Goal: Task Accomplishment & Management: Complete application form

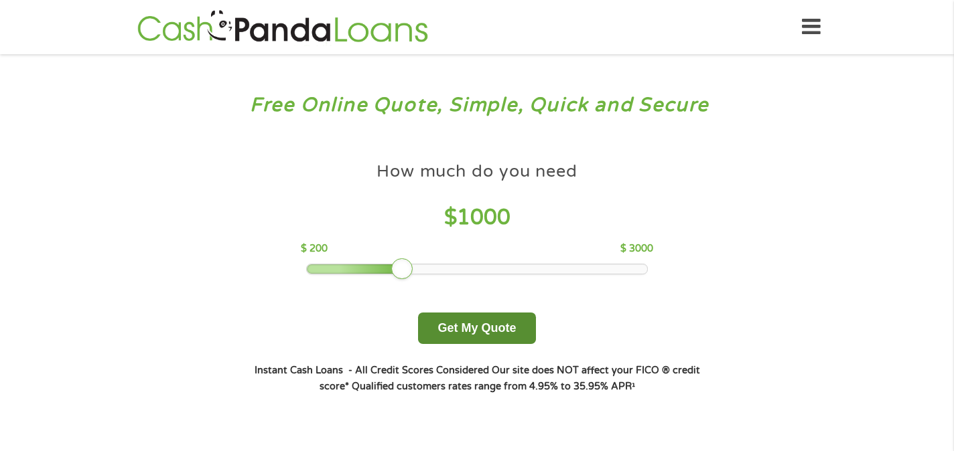
click at [493, 323] on button "Get My Quote" at bounding box center [476, 328] width 117 height 31
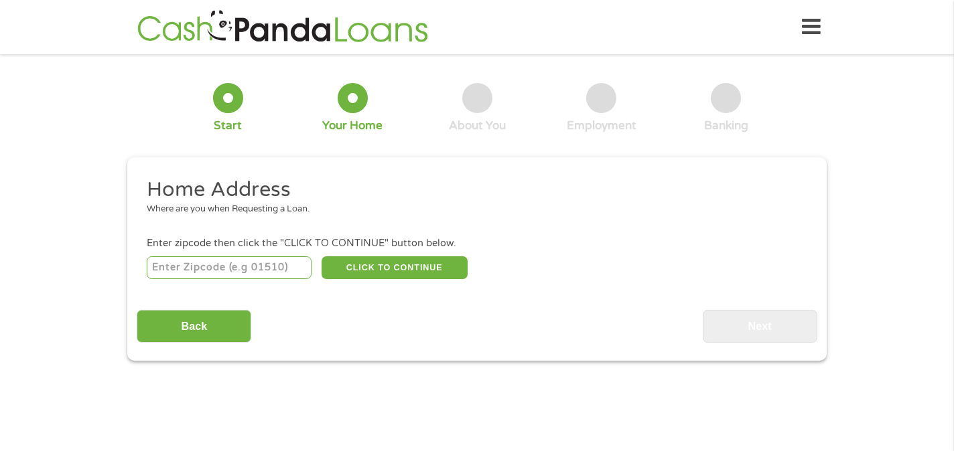
click at [245, 263] on input "number" at bounding box center [229, 268] width 165 height 23
type input "37014"
select select "Tennessee"
click at [419, 266] on button "CLICK TO CONTINUE" at bounding box center [394, 268] width 146 height 23
type input "37014"
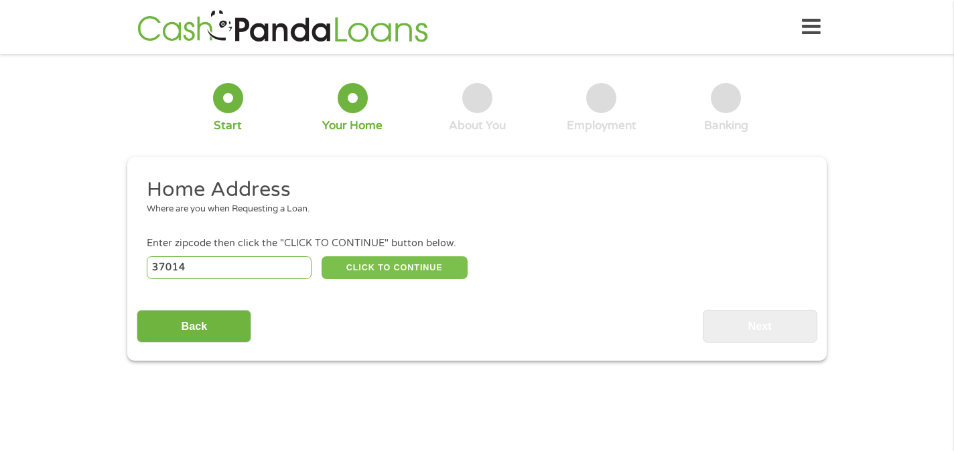
type input "Arrington"
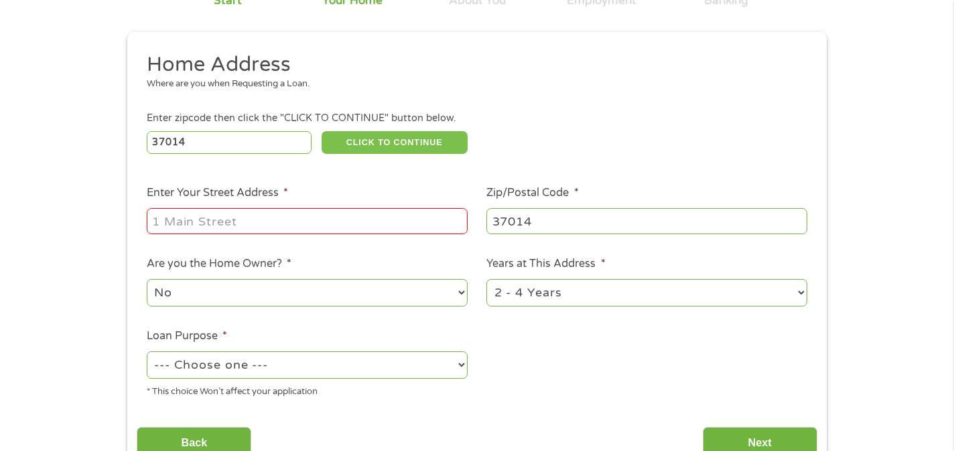
scroll to position [127, 0]
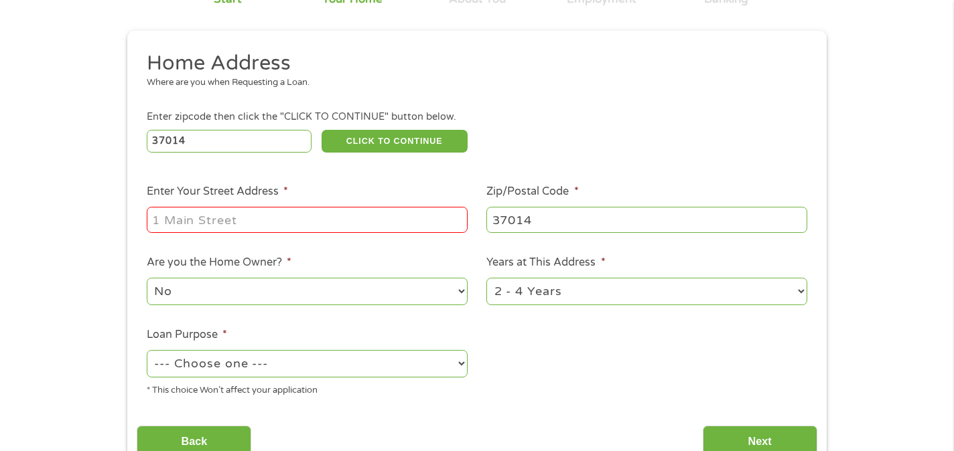
click at [230, 220] on input "Enter Your Street Address *" at bounding box center [307, 219] width 321 height 25
type input "9240 Paw Paw Springs Rd"
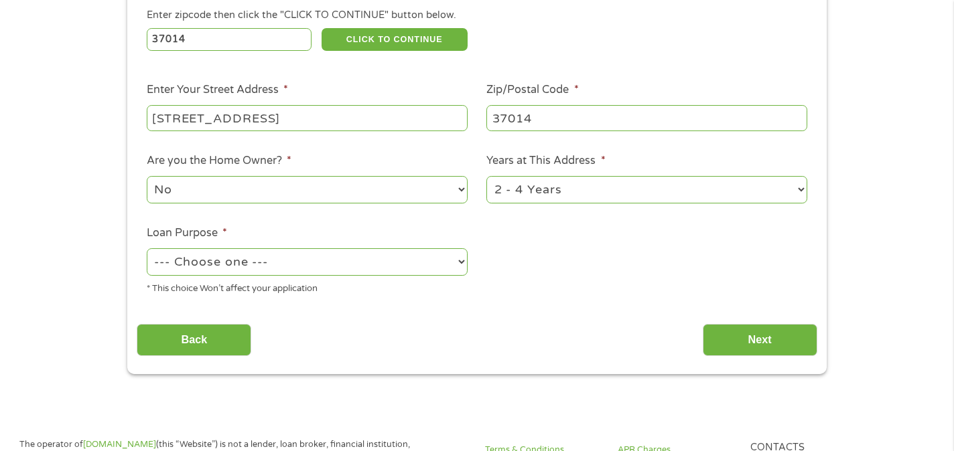
scroll to position [244, 0]
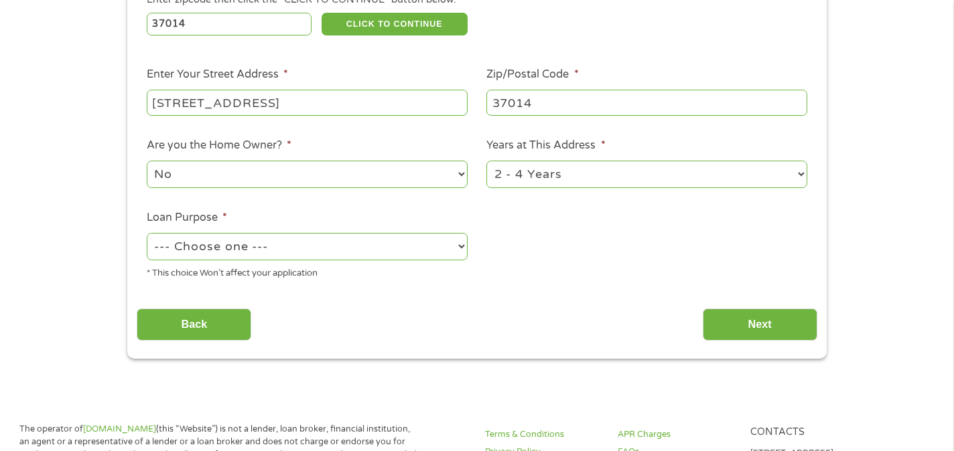
click at [461, 177] on select "No Yes" at bounding box center [307, 174] width 321 height 27
select select "yes"
click at [147, 161] on select "No Yes" at bounding box center [307, 174] width 321 height 27
click at [800, 181] on select "1 Year or less 1 - 2 Years 2 - 4 Years Over 4 Years" at bounding box center [646, 174] width 321 height 27
select select "60months"
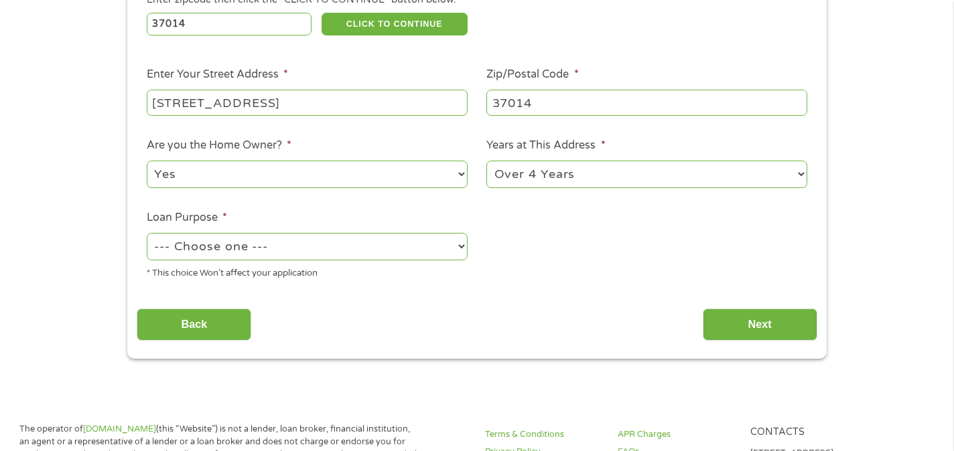
click at [486, 161] on select "1 Year or less 1 - 2 Years 2 - 4 Years Over 4 Years" at bounding box center [646, 174] width 321 height 27
click at [461, 248] on select "--- Choose one --- Pay Bills Debt Consolidation Home Improvement Major Purchase…" at bounding box center [307, 246] width 321 height 27
select select "shorttermcash"
click at [147, 234] on select "--- Choose one --- Pay Bills Debt Consolidation Home Improvement Major Purchase…" at bounding box center [307, 246] width 321 height 27
drag, startPoint x: 763, startPoint y: 330, endPoint x: 715, endPoint y: 330, distance: 48.2
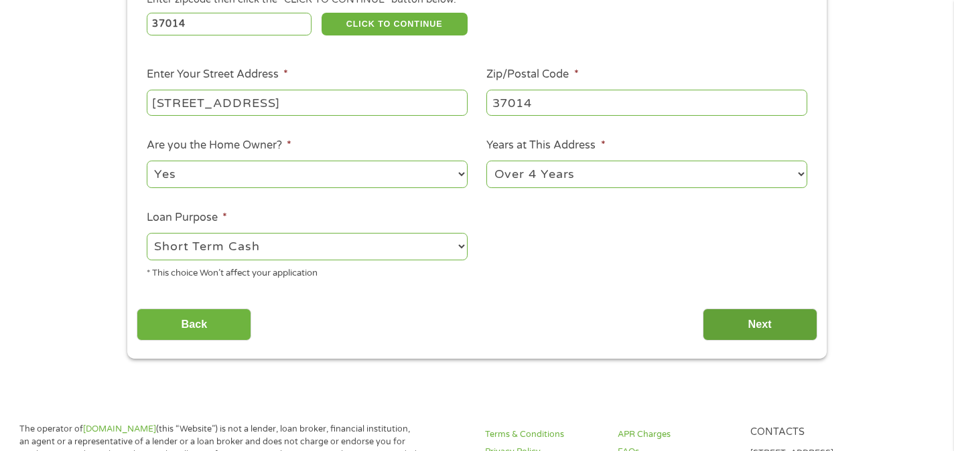
click at [762, 330] on input "Next" at bounding box center [760, 325] width 115 height 33
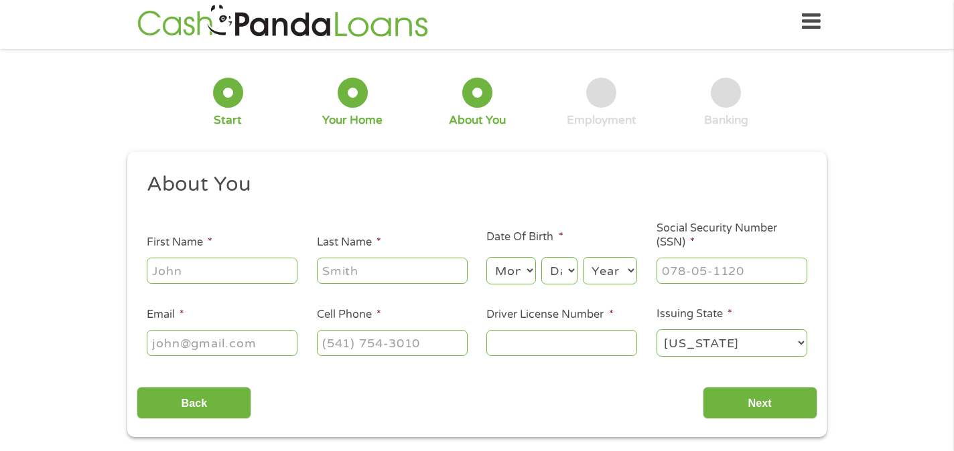
scroll to position [0, 0]
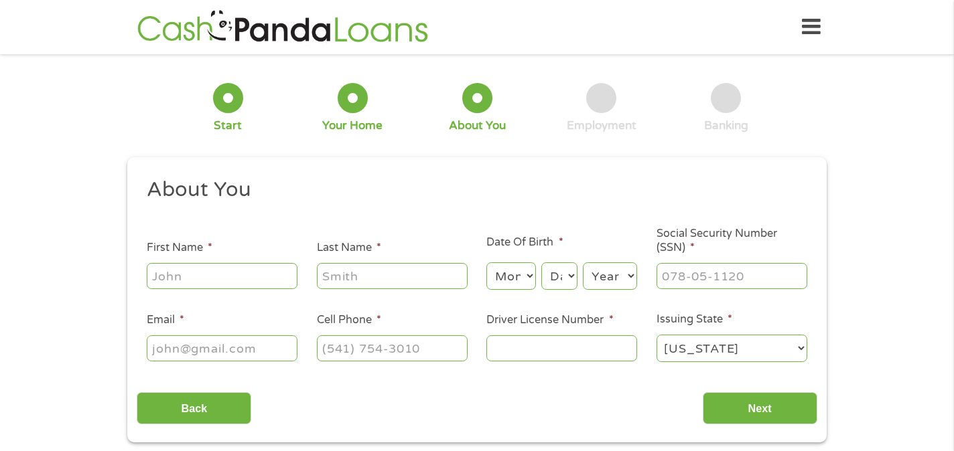
click at [228, 278] on input "First Name *" at bounding box center [222, 275] width 151 height 25
type input "Tonia"
type input "Tucker"
type input "tuckerliquidationcenter@gmail.com"
type input "(615) 485-6648"
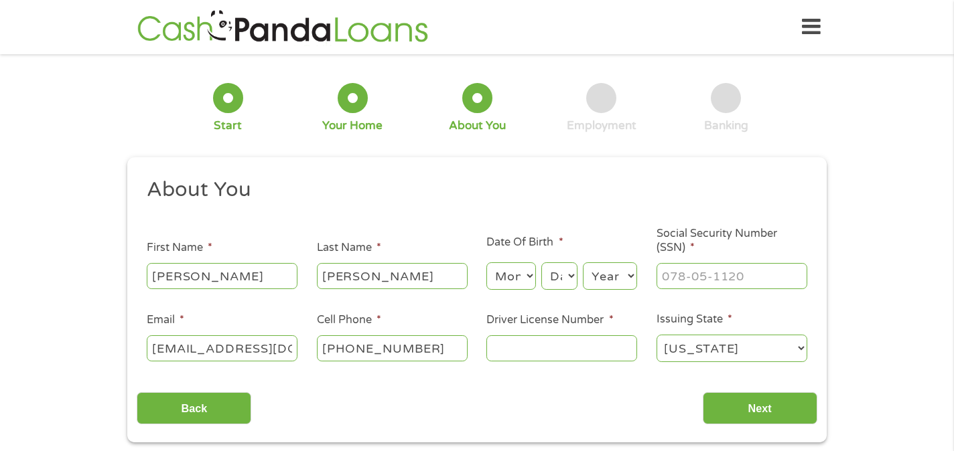
click at [528, 280] on select "Month 1 2 3 4 5 6 7 8 9 10 11 12" at bounding box center [510, 276] width 49 height 27
select select "5"
click at [486, 263] on select "Month 1 2 3 4 5 6 7 8 9 10 11 12" at bounding box center [510, 276] width 49 height 27
click at [572, 281] on select "Day 1 2 3 4 5 6 7 8 9 10 11 12 13 14 15 16 17 18 19 20 21 22 23 24 25 26 27 28 …" at bounding box center [559, 276] width 36 height 27
select select "3"
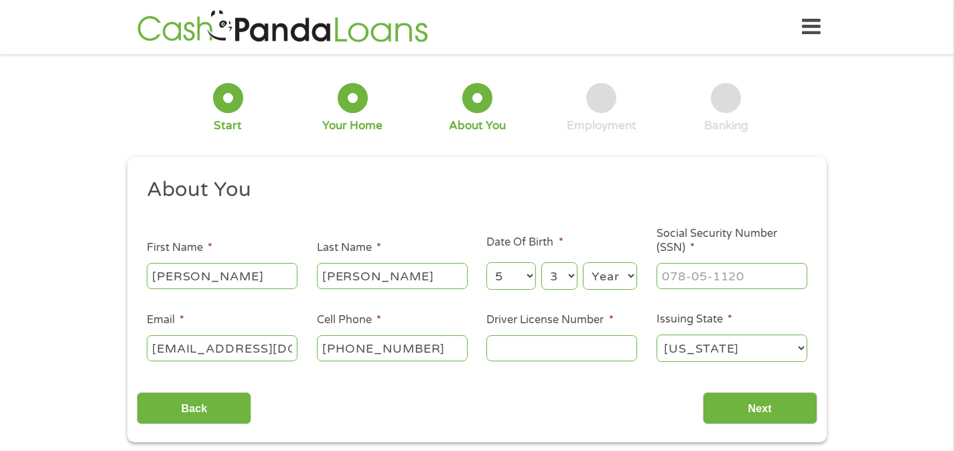
click at [541, 263] on select "Day 1 2 3 4 5 6 7 8 9 10 11 12 13 14 15 16 17 18 19 20 21 22 23 24 25 26 27 28 …" at bounding box center [559, 276] width 36 height 27
click at [626, 278] on select "Year 2007 2006 2005 2004 2003 2002 2001 2000 1999 1998 1997 1996 1995 1994 1993…" at bounding box center [610, 276] width 54 height 27
select select "1964"
click at [583, 263] on select "Year 2007 2006 2005 2004 2003 2002 2001 2000 1999 1998 1997 1996 1995 1994 1993…" at bounding box center [610, 276] width 54 height 27
click at [703, 275] on input "___-__-____" at bounding box center [731, 275] width 151 height 25
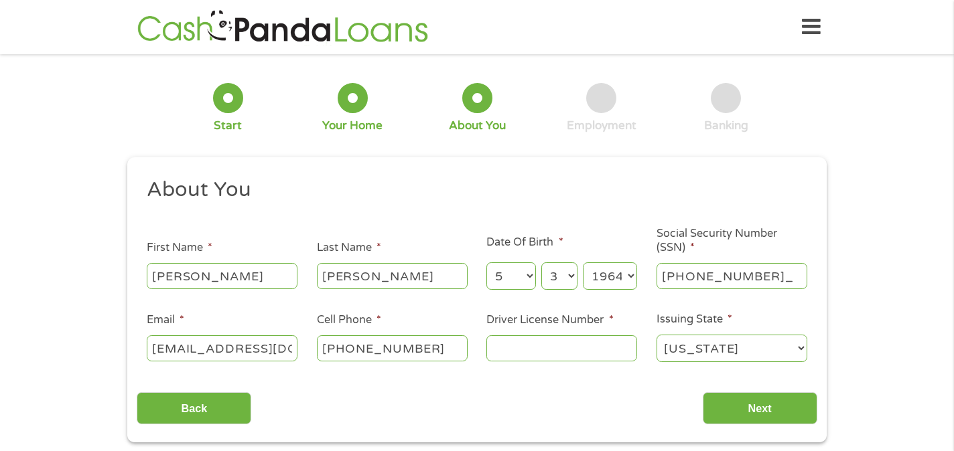
type input "413-21-5212"
click at [563, 355] on input "Driver License Number *" at bounding box center [561, 348] width 151 height 25
type input "77680560"
click at [603, 404] on div "Back Next" at bounding box center [477, 403] width 680 height 42
drag, startPoint x: 751, startPoint y: 413, endPoint x: 765, endPoint y: 411, distance: 14.2
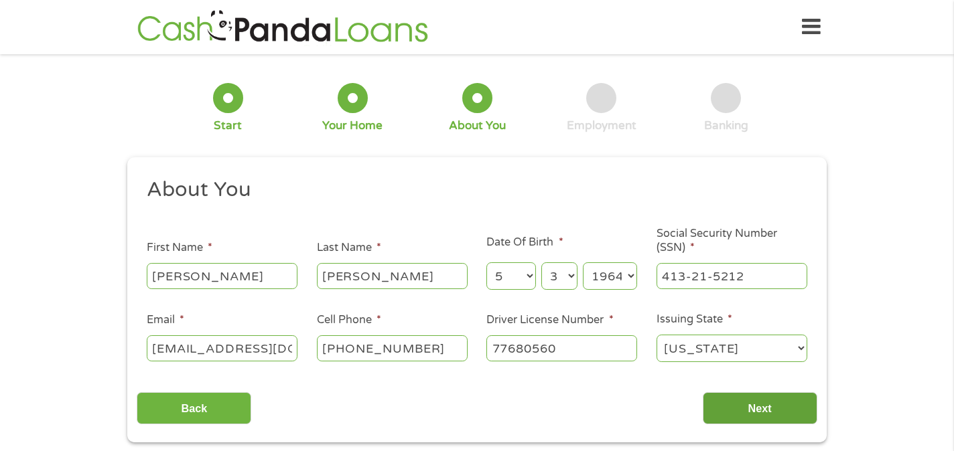
click at [751, 413] on input "Next" at bounding box center [760, 408] width 115 height 33
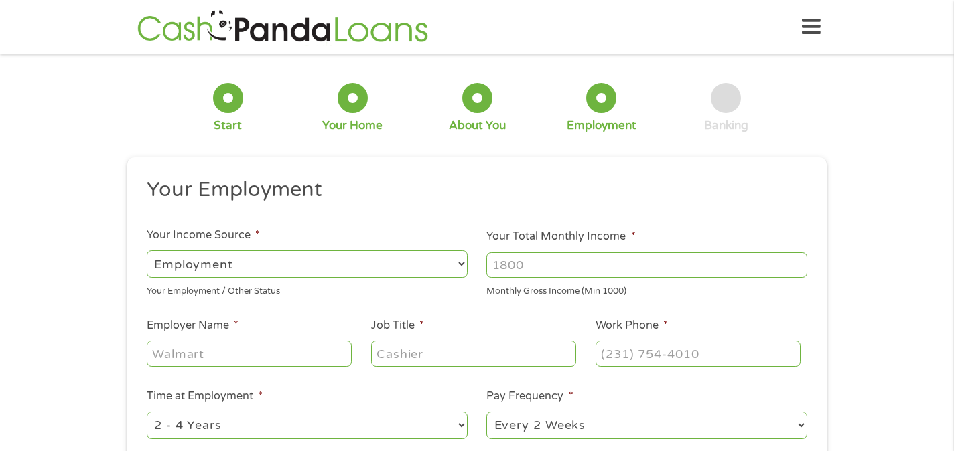
click at [506, 264] on input "Your Total Monthly Income *" at bounding box center [646, 264] width 321 height 25
type input "1664.00"
click at [435, 265] on select "--- Choose one --- Employment Self Employed Benefits" at bounding box center [307, 263] width 321 height 27
select select "benefits"
click at [147, 250] on select "--- Choose one --- Employment Self Employed Benefits" at bounding box center [307, 263] width 321 height 27
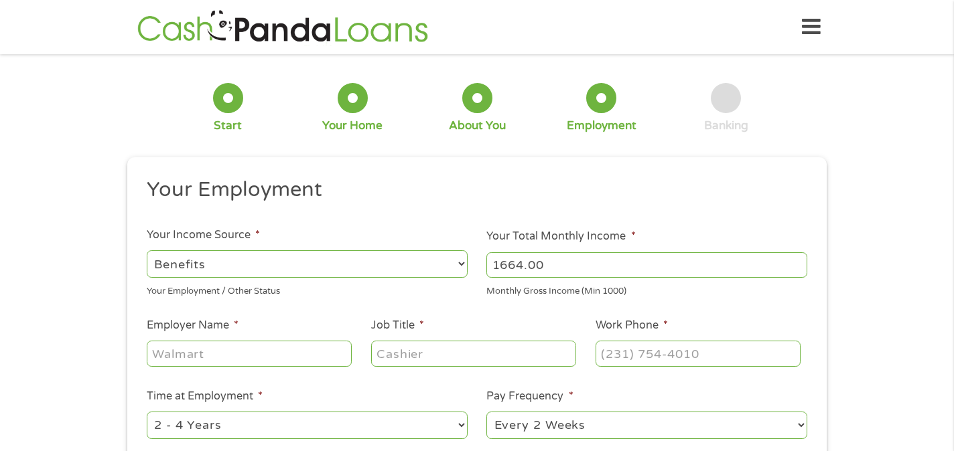
type input "Other"
type input "(615) 485-6648"
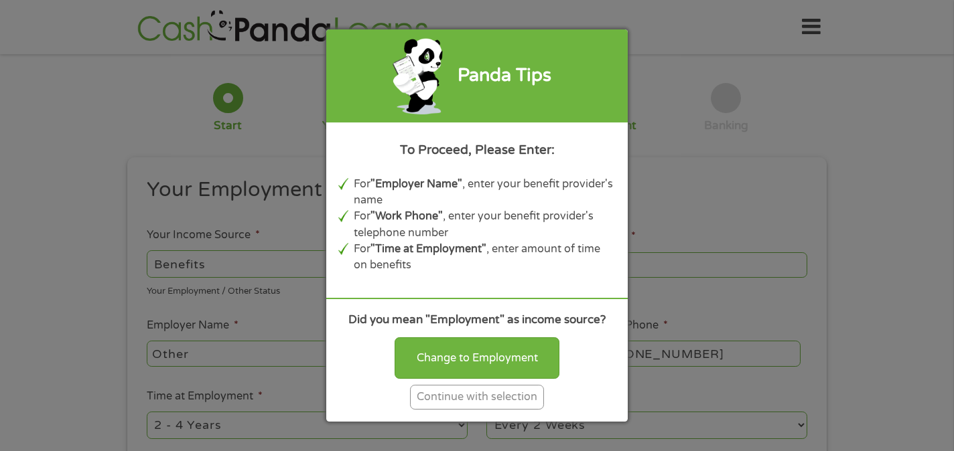
drag, startPoint x: 499, startPoint y: 398, endPoint x: 508, endPoint y: 394, distance: 9.6
click at [498, 398] on div "Continue with selection" at bounding box center [477, 397] width 134 height 25
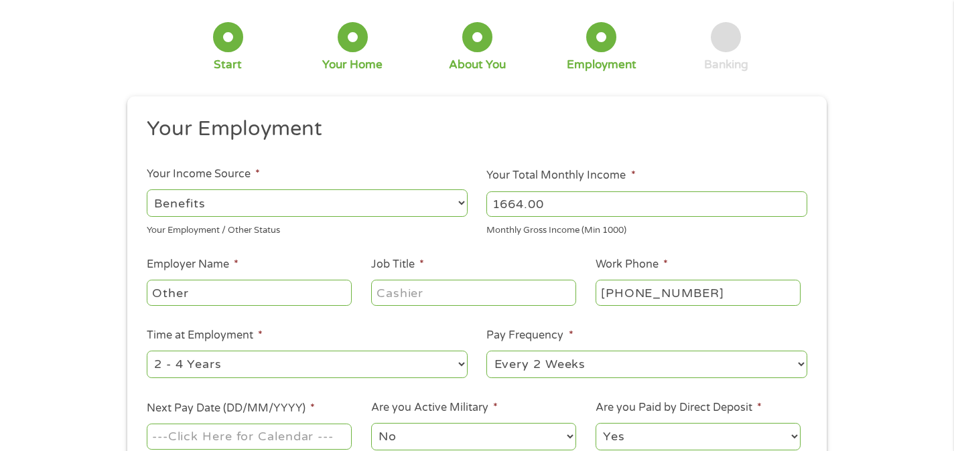
scroll to position [60, 0]
click at [460, 206] on select "--- Choose one --- Employment Self Employed Benefits" at bounding box center [307, 203] width 321 height 27
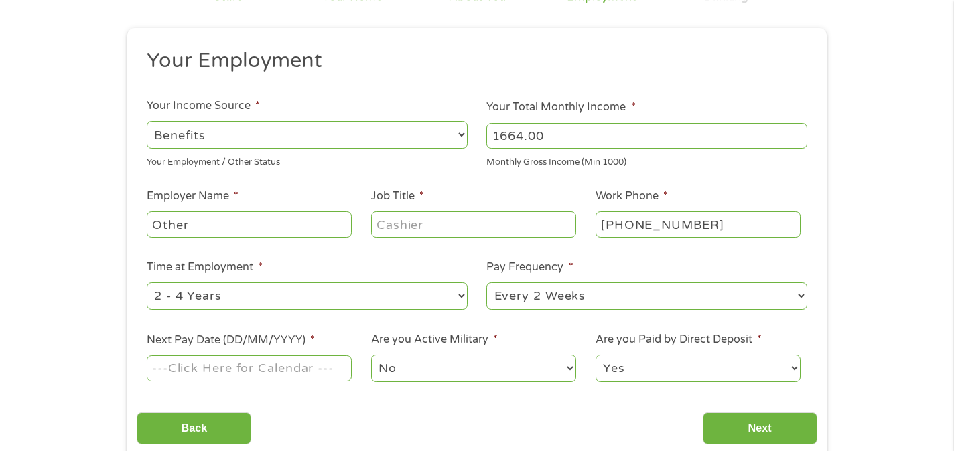
click at [273, 218] on input "Other" at bounding box center [249, 224] width 205 height 25
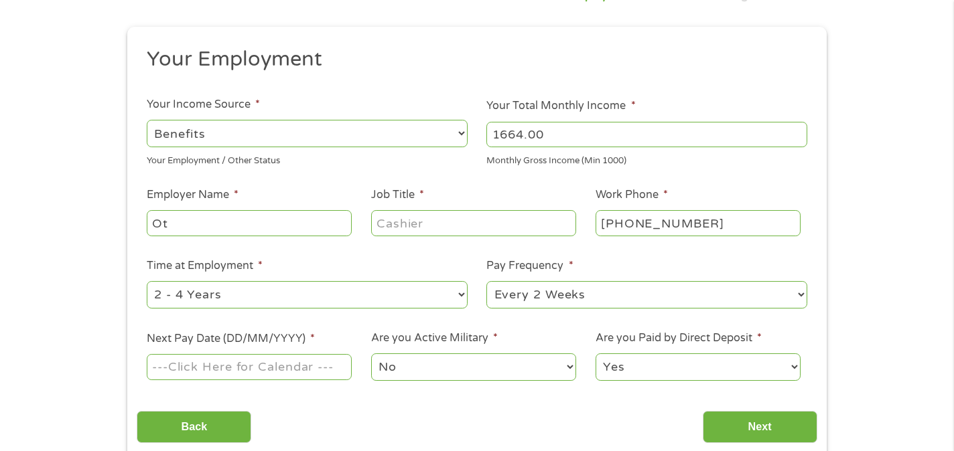
type input "O"
type input "Social Security"
click at [436, 226] on input "Job Title *" at bounding box center [473, 222] width 205 height 25
type input "benefits"
click at [821, 261] on div "This field is hidden when viewing the form gclid This field is hidden when view…" at bounding box center [476, 244] width 699 height 435
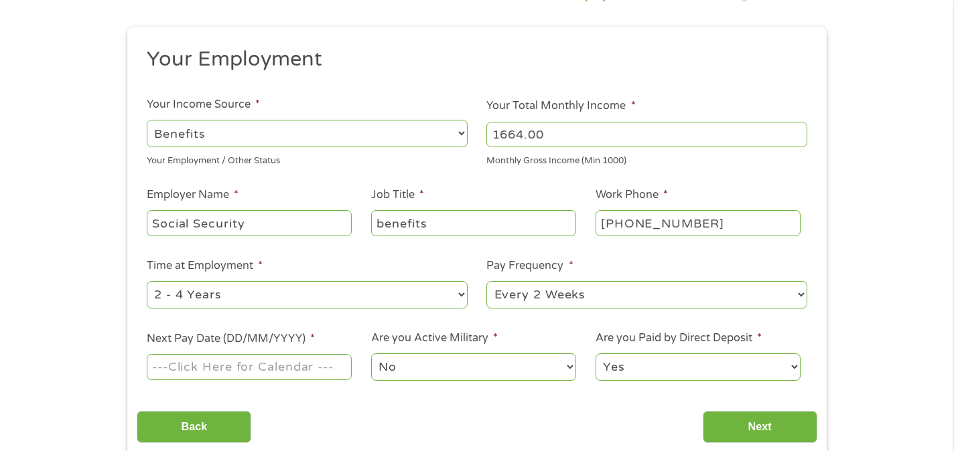
click at [459, 296] on select "--- Choose one --- 1 Year or less 1 - 2 Years 2 - 4 Years Over 4 Years" at bounding box center [307, 294] width 321 height 27
select select "24months"
click at [147, 281] on select "--- Choose one --- 1 Year or less 1 - 2 Years 2 - 4 Years Over 4 Years" at bounding box center [307, 294] width 321 height 27
click at [801, 300] on select "--- Choose one --- Every 2 Weeks Every Week Monthly Semi-Monthly" at bounding box center [646, 294] width 321 height 27
select select "monthly"
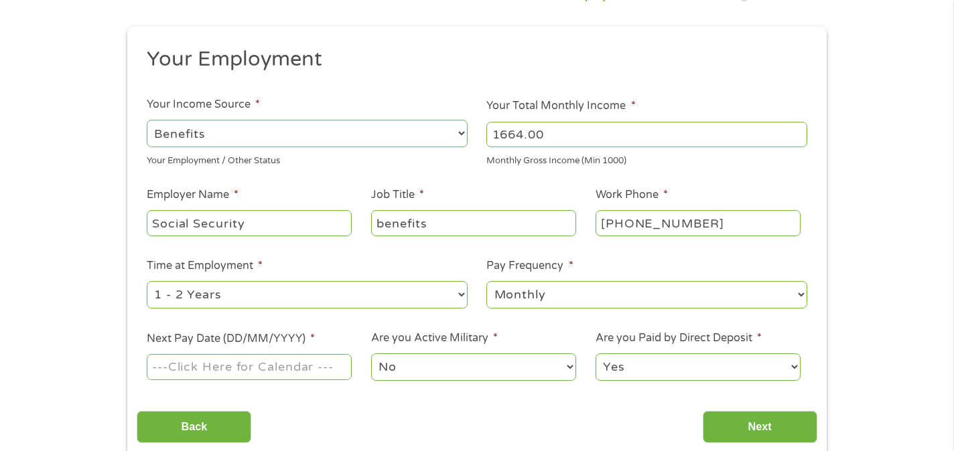
click at [486, 281] on select "--- Choose one --- Every 2 Weeks Every Week Monthly Semi-Monthly" at bounding box center [646, 294] width 321 height 27
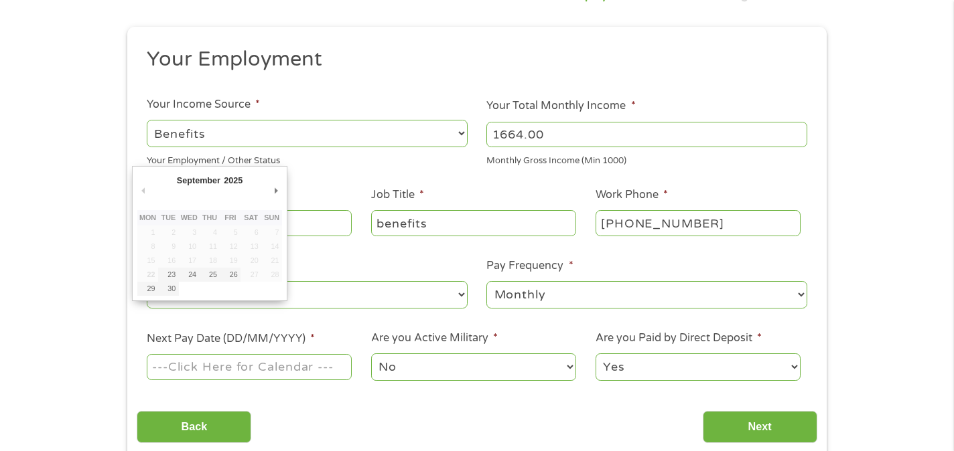
click at [261, 371] on input "Next Pay Date (DD/MM/YYYY) *" at bounding box center [249, 366] width 205 height 25
type input "15/10/2025"
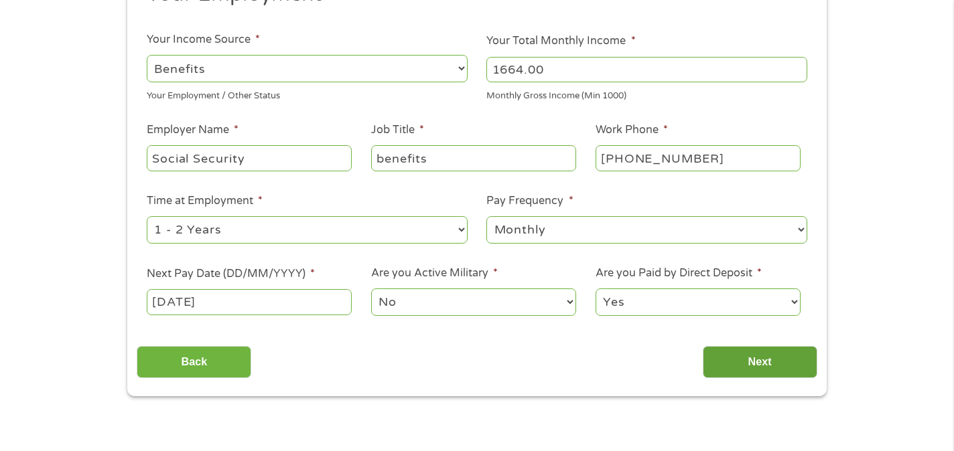
click at [736, 373] on input "Next" at bounding box center [760, 362] width 115 height 33
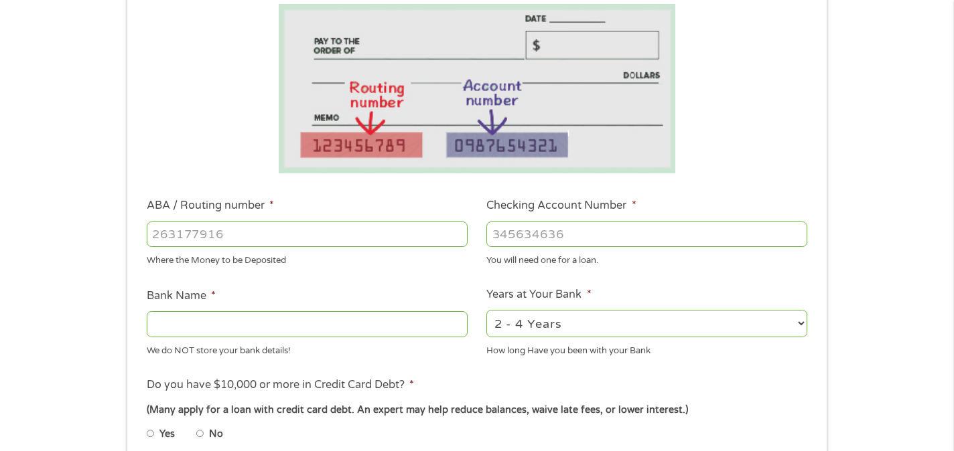
scroll to position [226, 0]
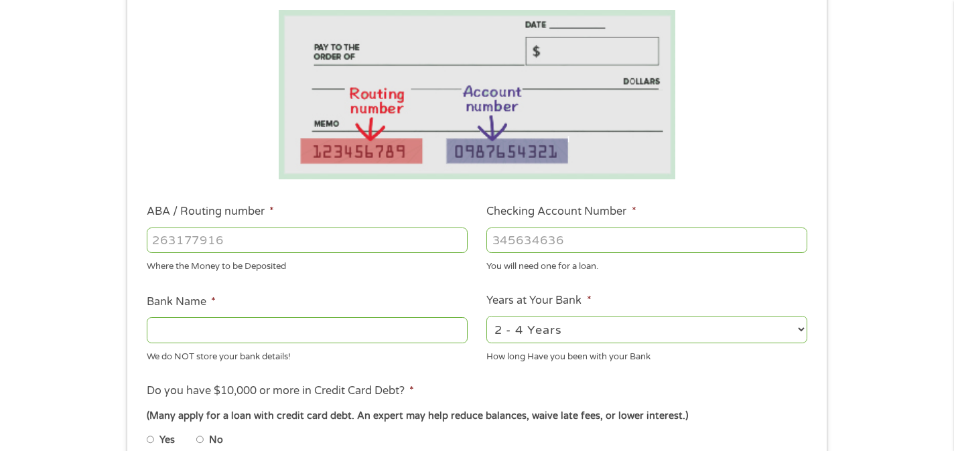
click at [244, 235] on input "ABA / Routing number *" at bounding box center [307, 240] width 321 height 25
type input "064000046"
type input "SUNTRUST"
type input "064000046"
click at [575, 244] on input "Checking Account Number *" at bounding box center [646, 240] width 321 height 25
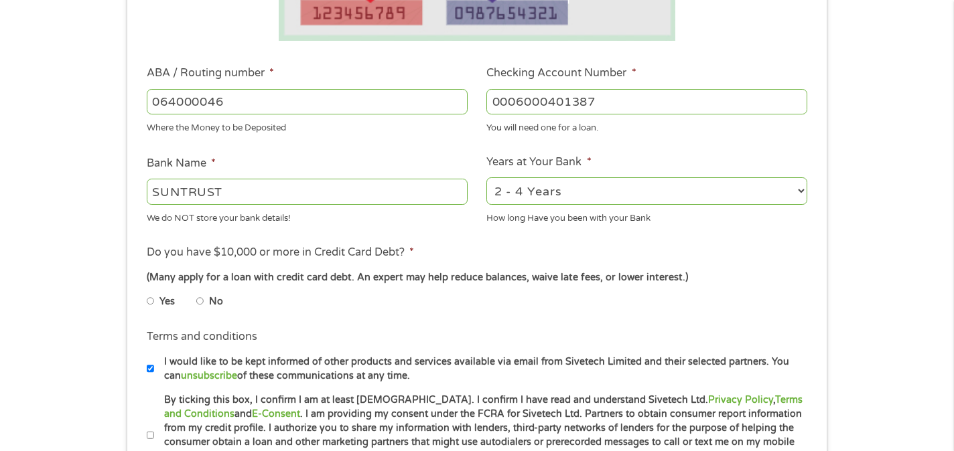
scroll to position [371, 0]
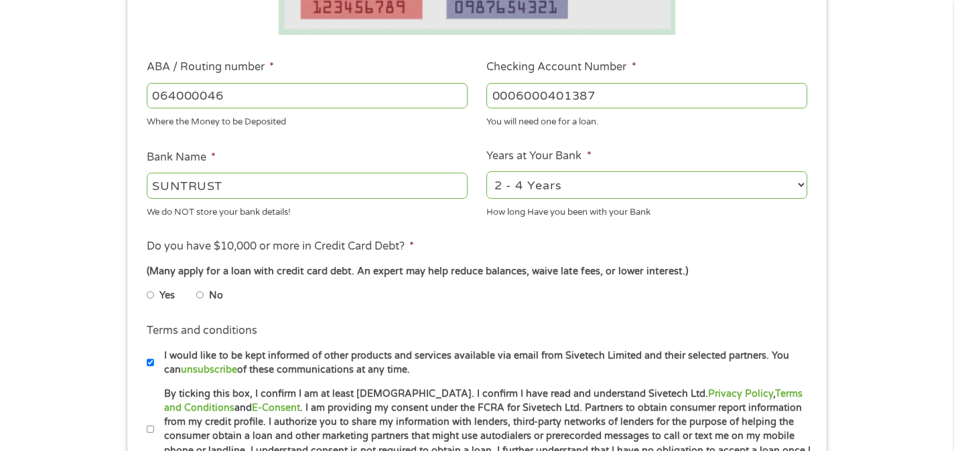
type input "0006000401387"
click at [802, 190] on select "2 - 4 Years 6 - 12 Months 1 - 2 Years Over 4 Years" at bounding box center [646, 184] width 321 height 27
select select "60months"
click at [486, 171] on select "2 - 4 Years 6 - 12 Months 1 - 2 Years Over 4 Years" at bounding box center [646, 184] width 321 height 27
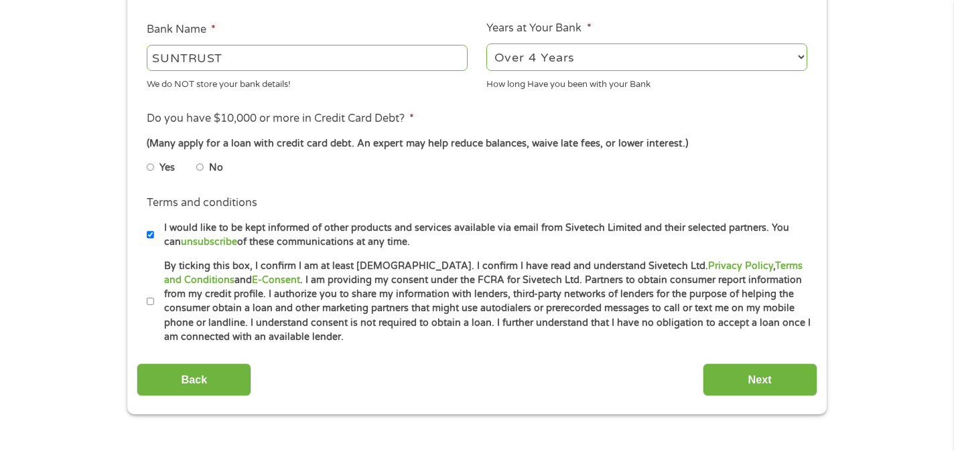
scroll to position [524, 0]
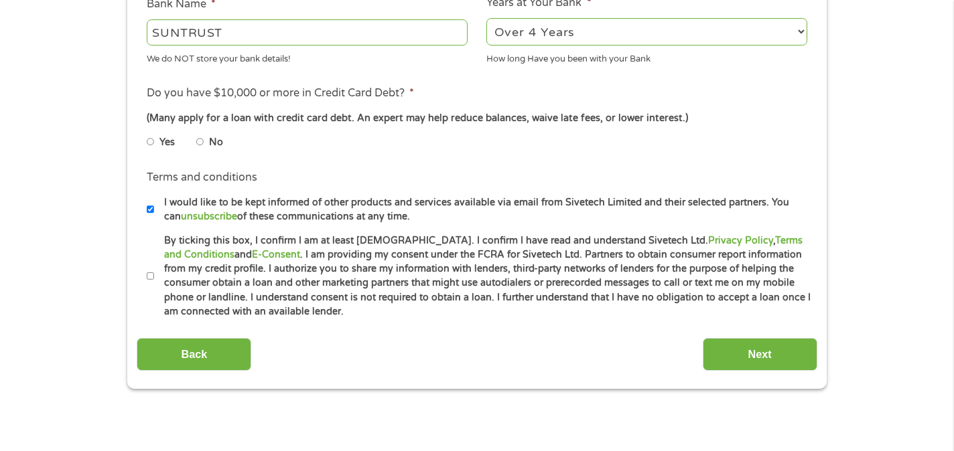
click at [152, 142] on input "Yes" at bounding box center [151, 141] width 8 height 21
radio input "true"
drag, startPoint x: 150, startPoint y: 273, endPoint x: 236, endPoint y: 279, distance: 85.9
click at [150, 273] on input "By ticking this box, I confirm I am at least 18 years old. I confirm I have rea…" at bounding box center [151, 276] width 8 height 21
checkbox input "true"
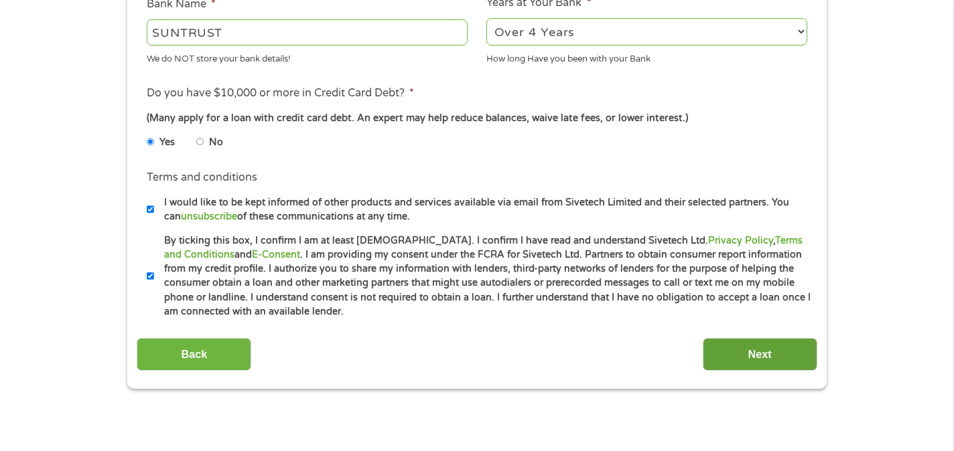
click at [796, 362] on input "Next" at bounding box center [760, 354] width 115 height 33
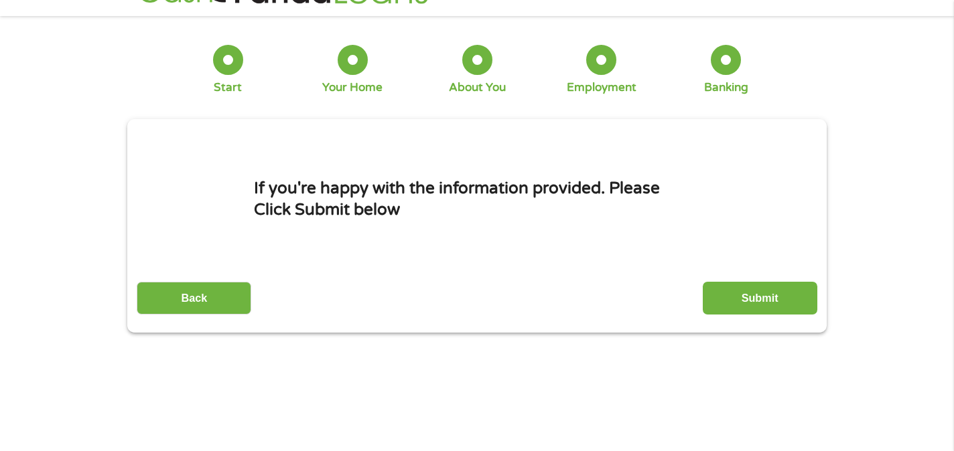
scroll to position [0, 0]
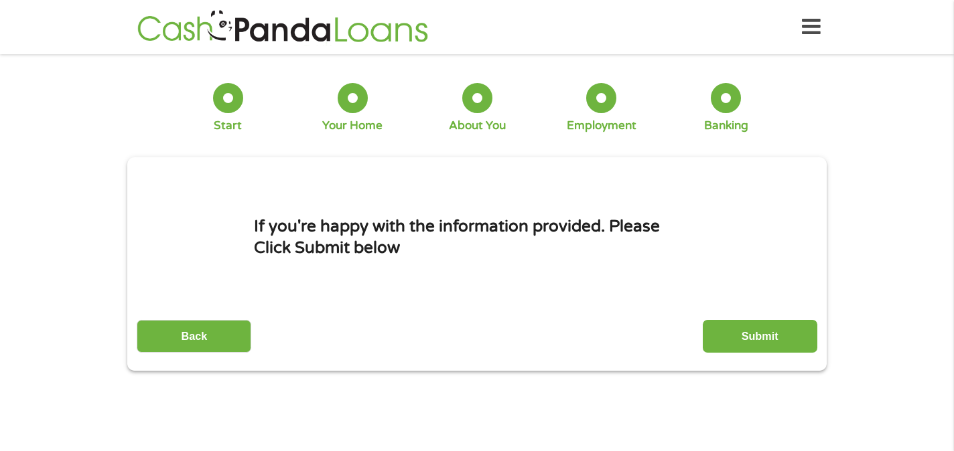
drag, startPoint x: 756, startPoint y: 340, endPoint x: 809, endPoint y: 362, distance: 57.3
click at [757, 341] on input "Submit" at bounding box center [760, 336] width 115 height 33
